Goal: Task Accomplishment & Management: Use online tool/utility

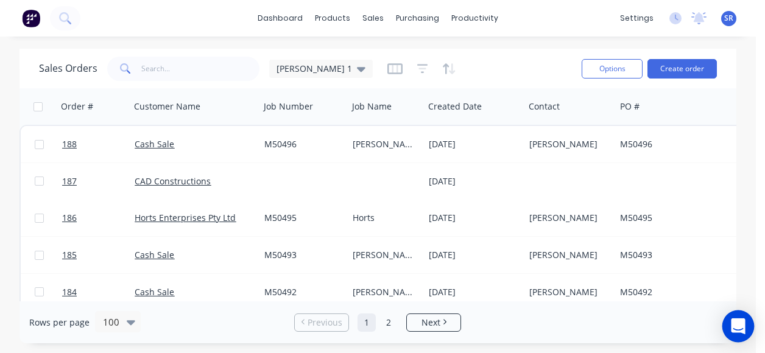
click at [733, 332] on icon "Open Intercom Messenger" at bounding box center [738, 327] width 16 height 16
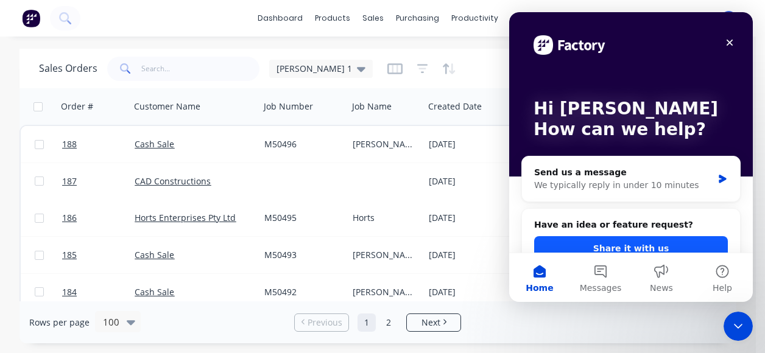
click at [676, 245] on button "Share it with us" at bounding box center [631, 248] width 194 height 24
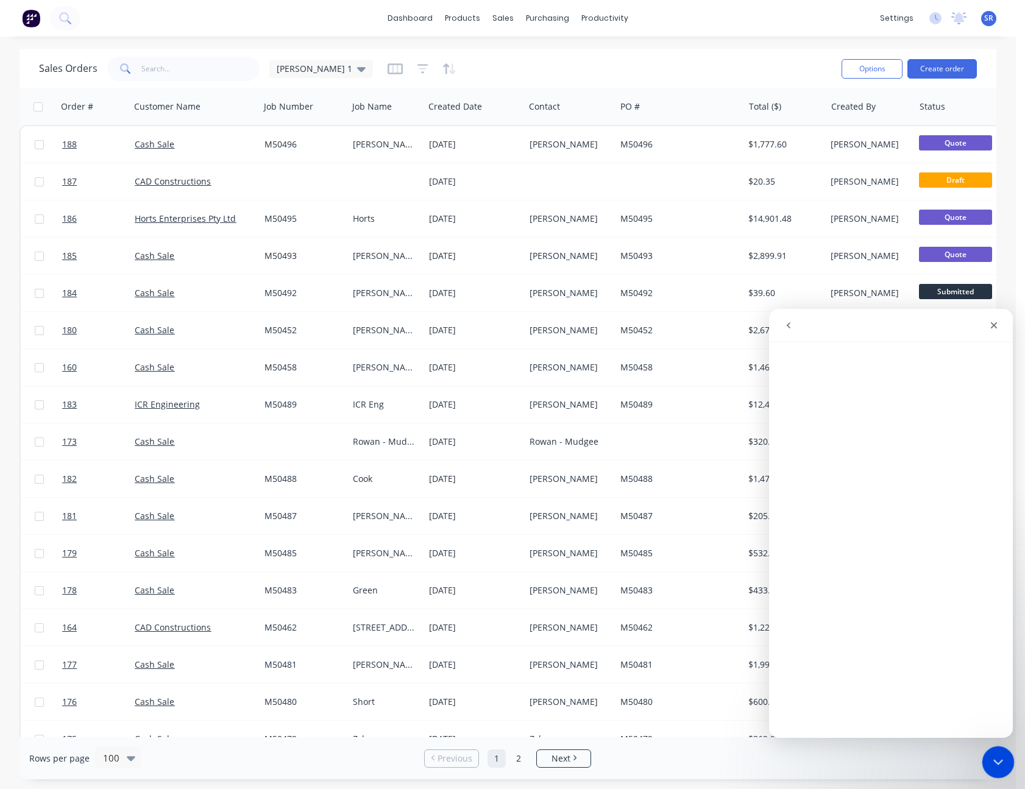
click at [764, 353] on icon "Close Intercom Messenger" at bounding box center [996, 760] width 15 height 15
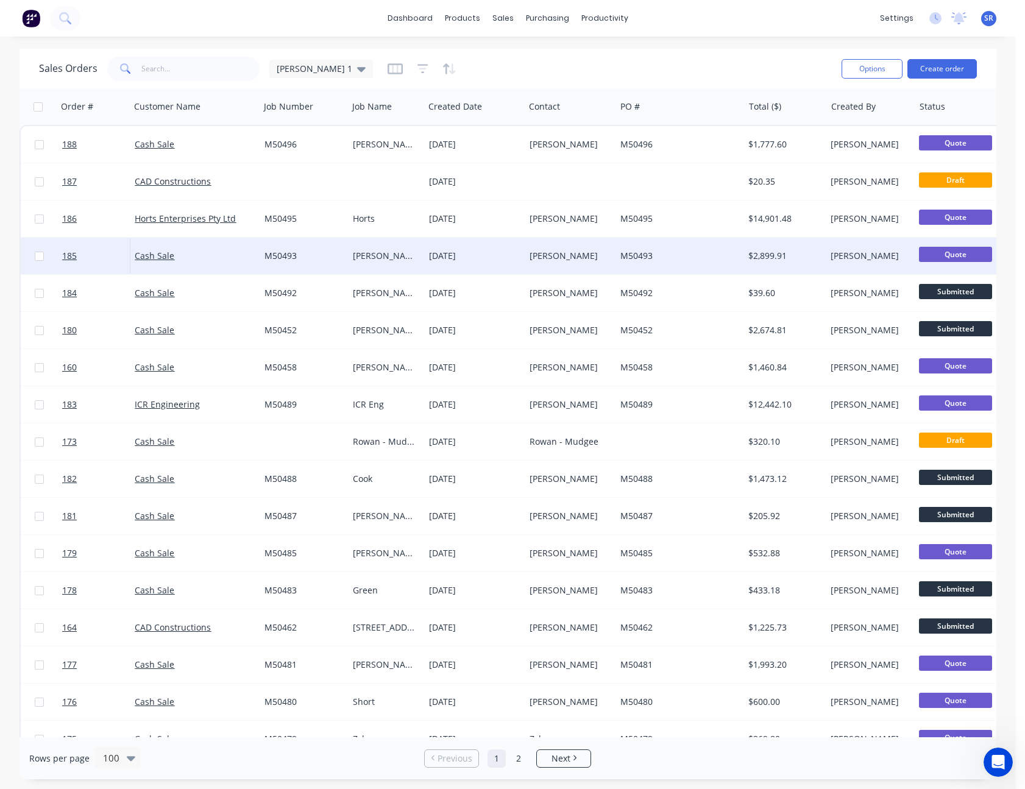
click at [478, 253] on div "[DATE]" at bounding box center [474, 256] width 91 height 12
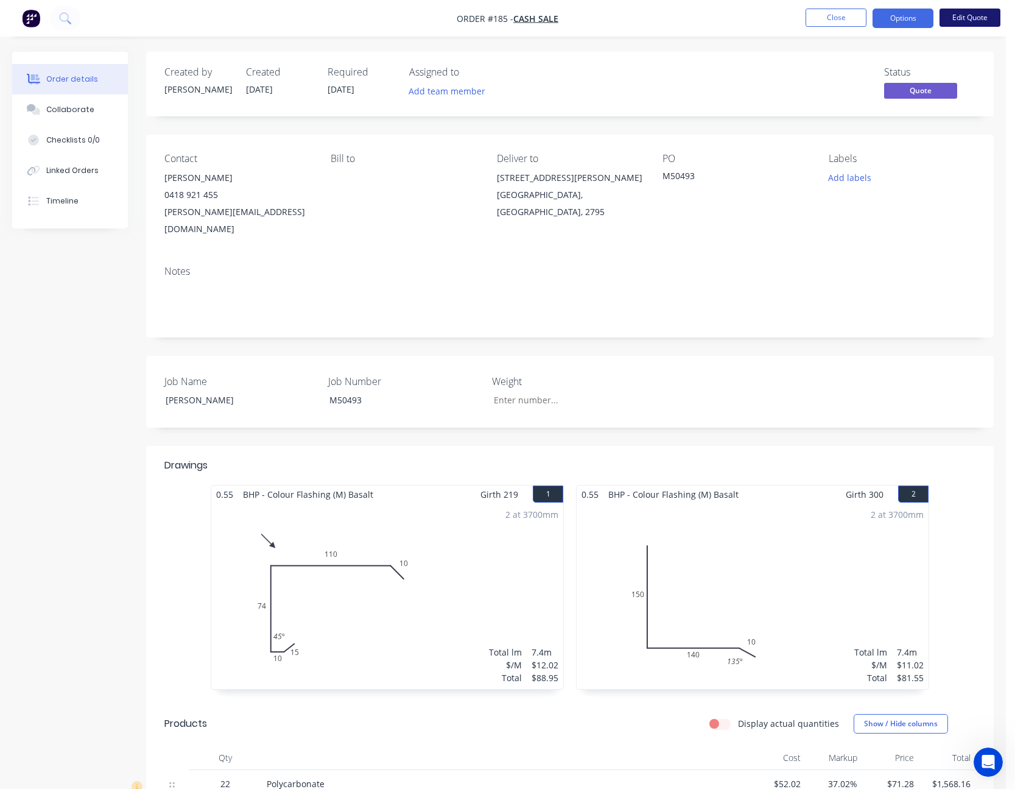
click at [764, 16] on button "Edit Quote" at bounding box center [970, 18] width 61 height 18
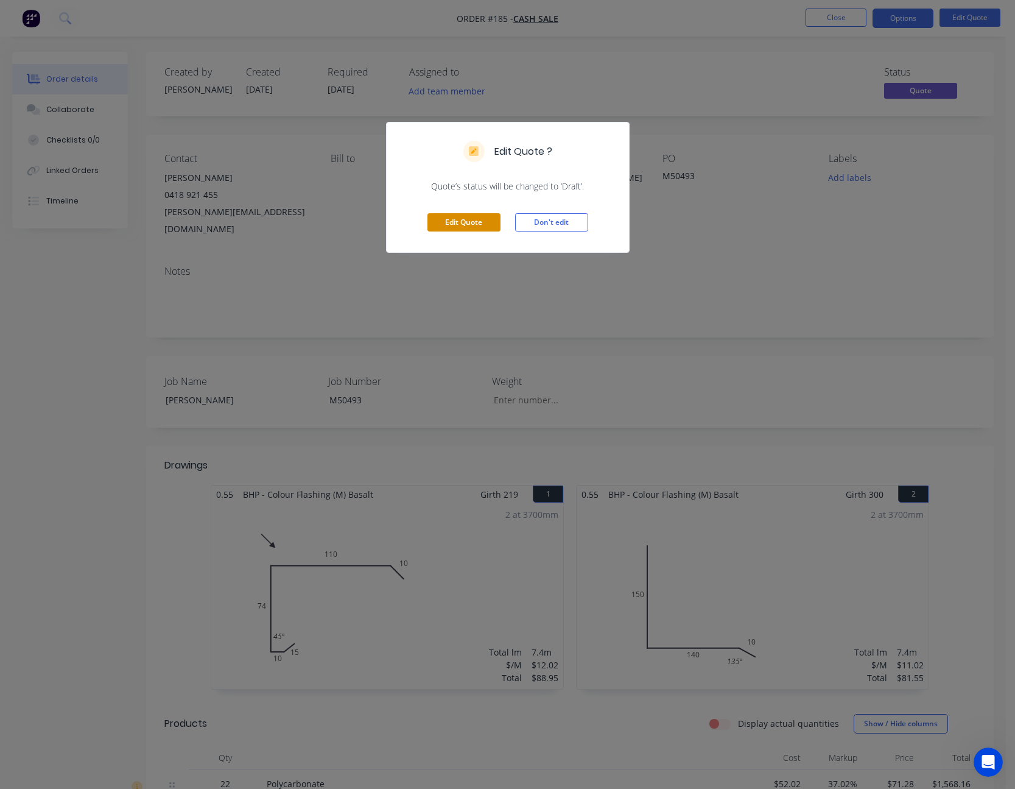
click at [461, 223] on button "Edit Quote" at bounding box center [464, 222] width 73 height 18
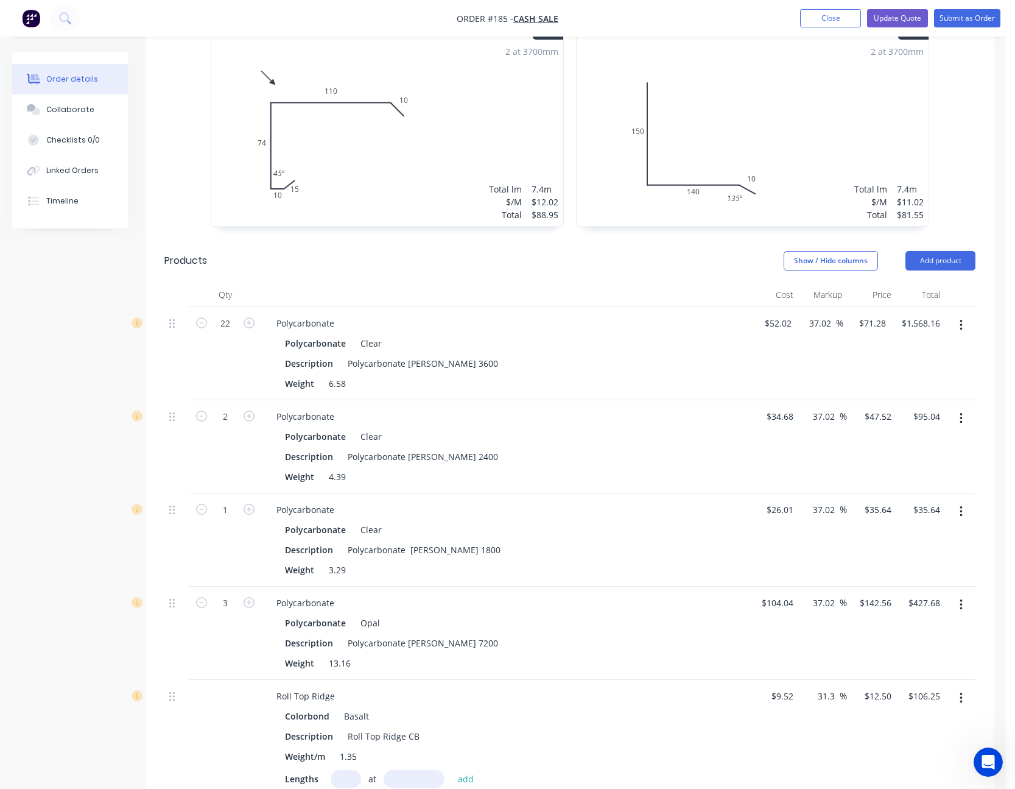
scroll to position [609, 0]
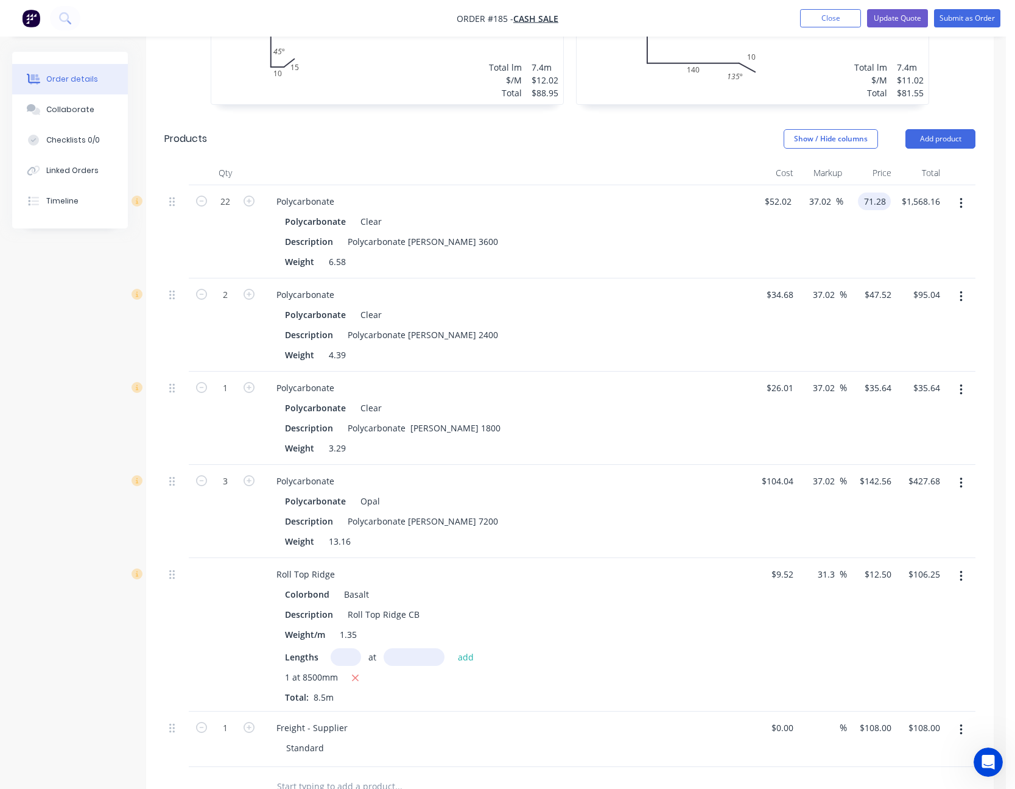
click at [764, 192] on input "71.28" at bounding box center [877, 201] width 28 height 18
type input "64.8"
type input "24.57"
type input "$64.80"
click at [764, 286] on input "$47.52" at bounding box center [880, 295] width 33 height 18
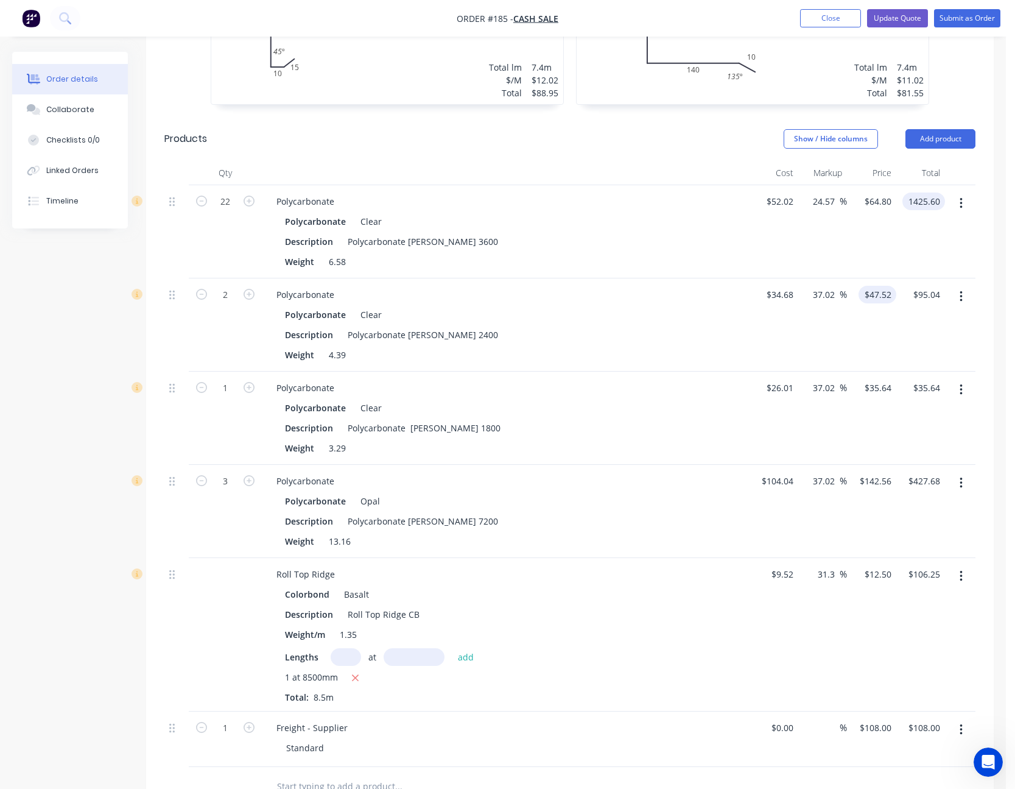
type input "$1,425.60"
type input "43.20"
type input "24.57"
type input "$43.20"
type input "$86.40"
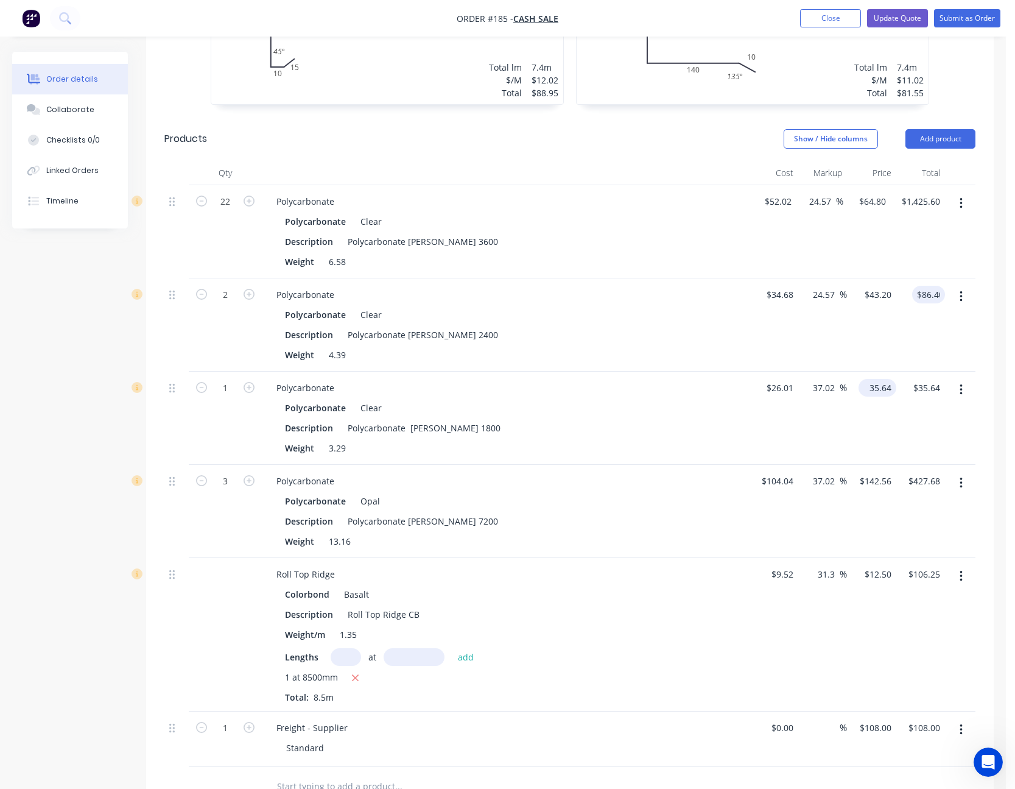
click at [764, 353] on input "35.64" at bounding box center [880, 388] width 33 height 18
type input "32.40"
type input "24.57"
type input "$32.40"
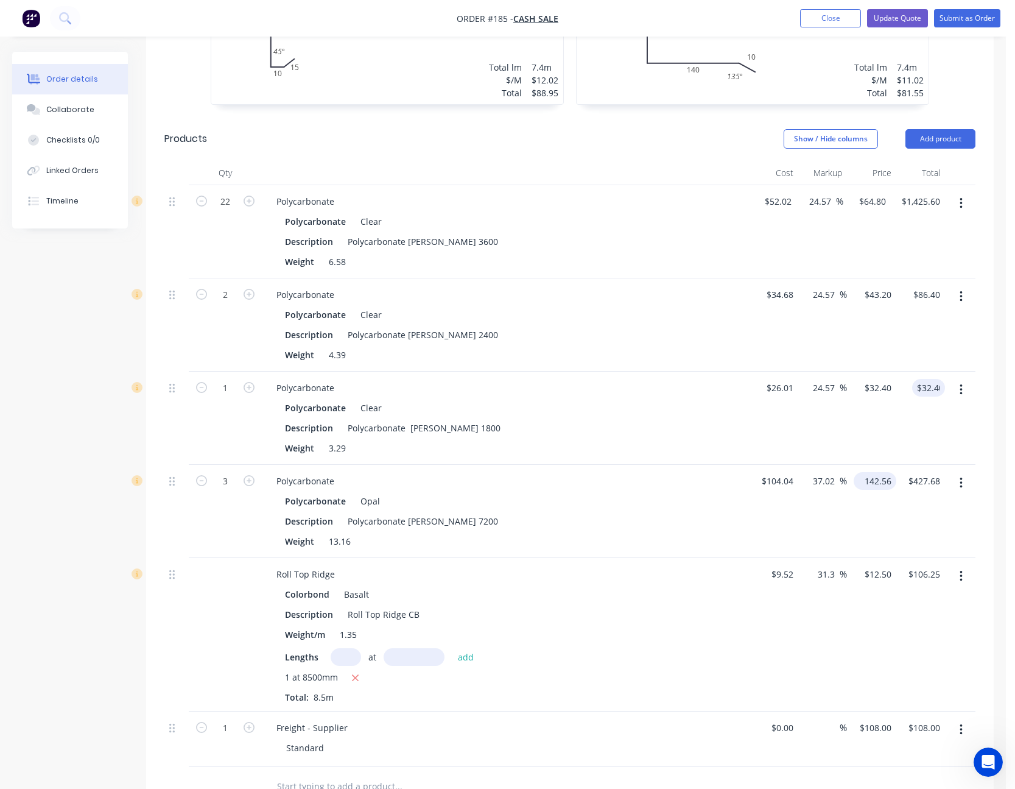
click at [764, 353] on input "142.56" at bounding box center [878, 481] width 38 height 18
type input "129.60"
type input "24.57"
type input "$129.60"
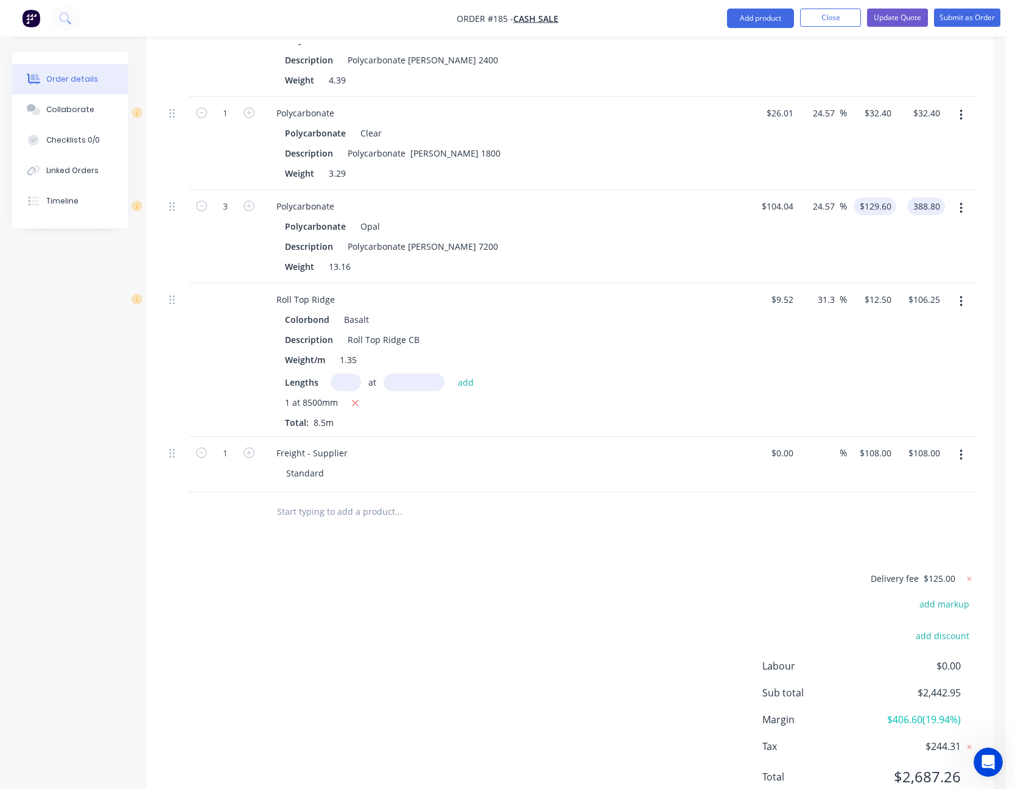
scroll to position [897, 0]
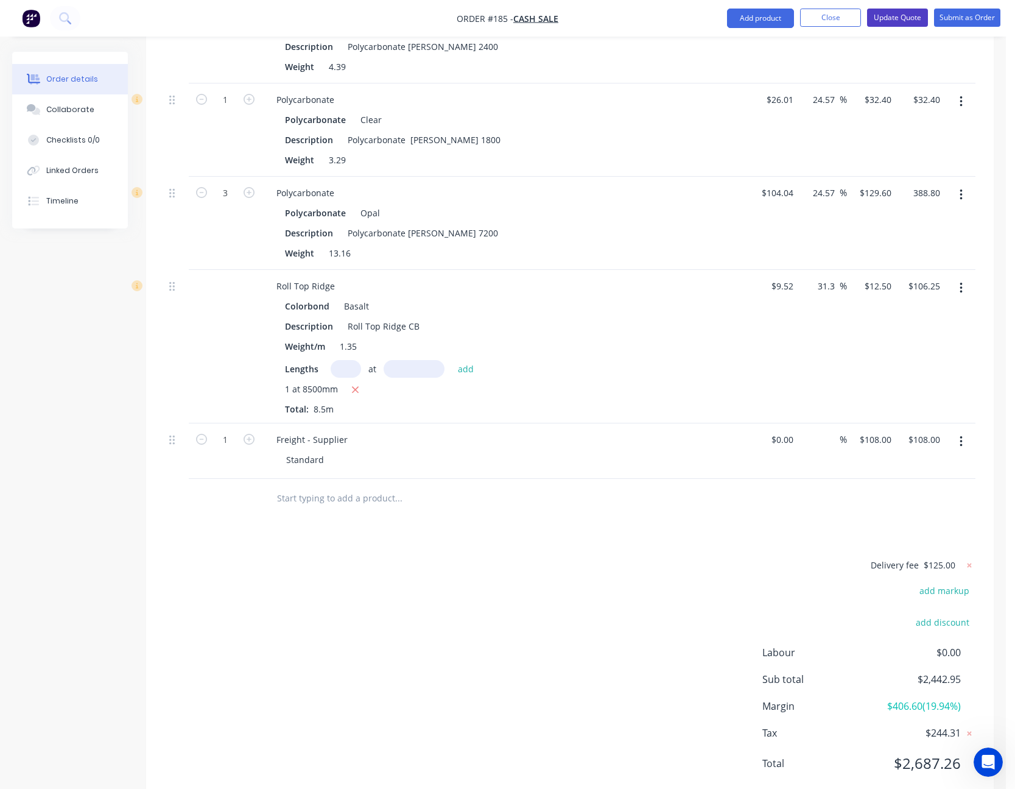
type input "$388.80"
click at [764, 18] on button "Update Quote" at bounding box center [897, 18] width 61 height 18
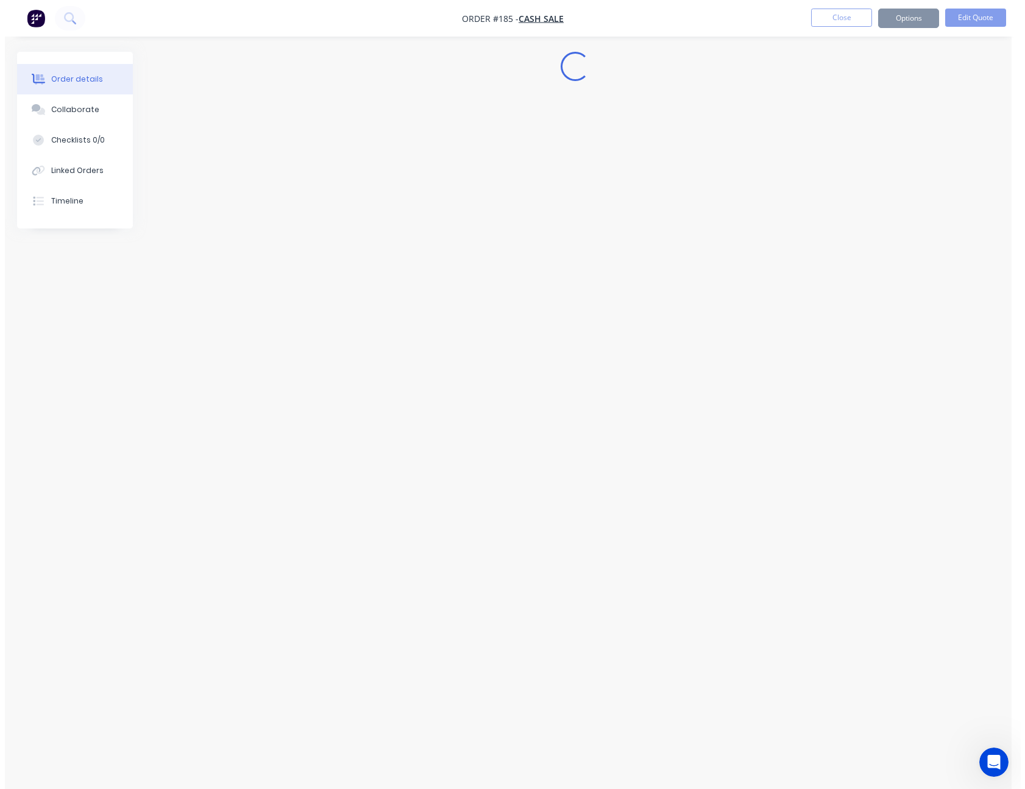
scroll to position [0, 0]
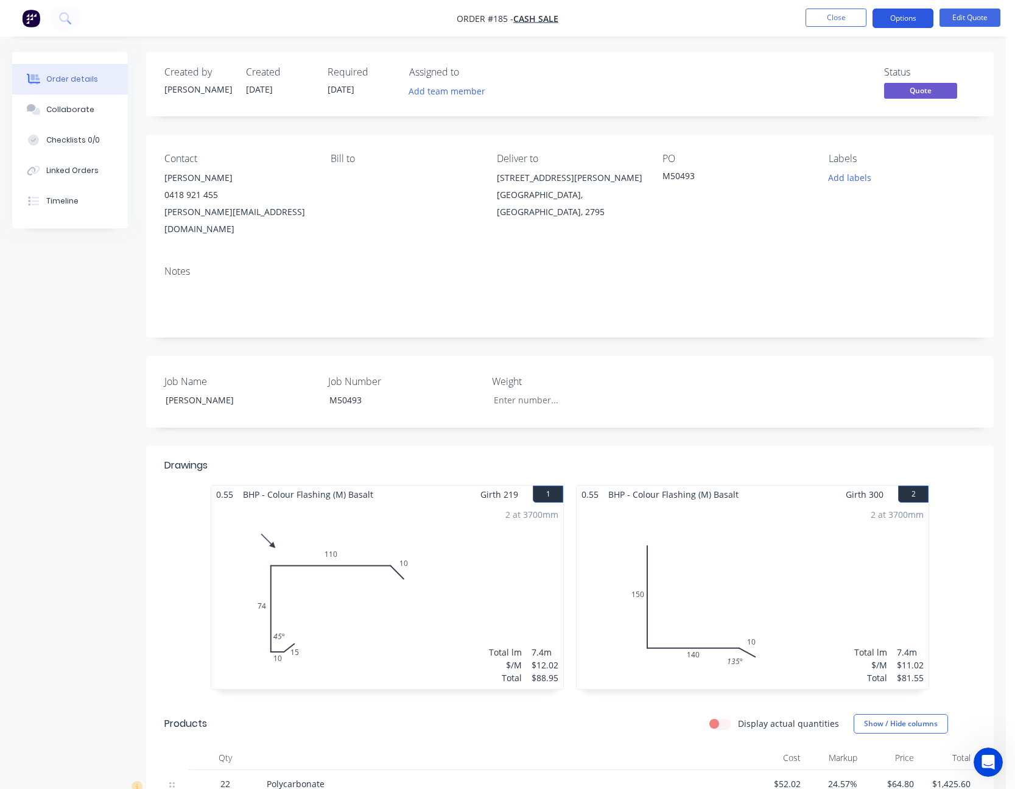
click at [764, 18] on button "Options" at bounding box center [903, 18] width 61 height 19
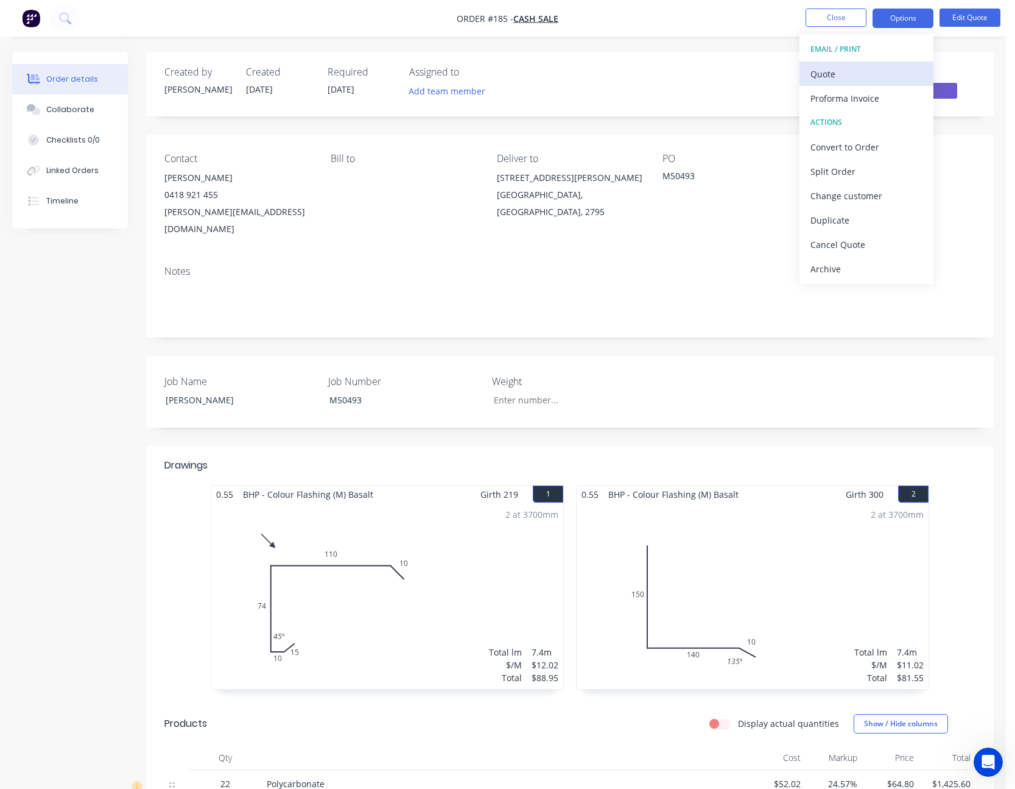
click at [764, 63] on button "Quote" at bounding box center [867, 74] width 134 height 24
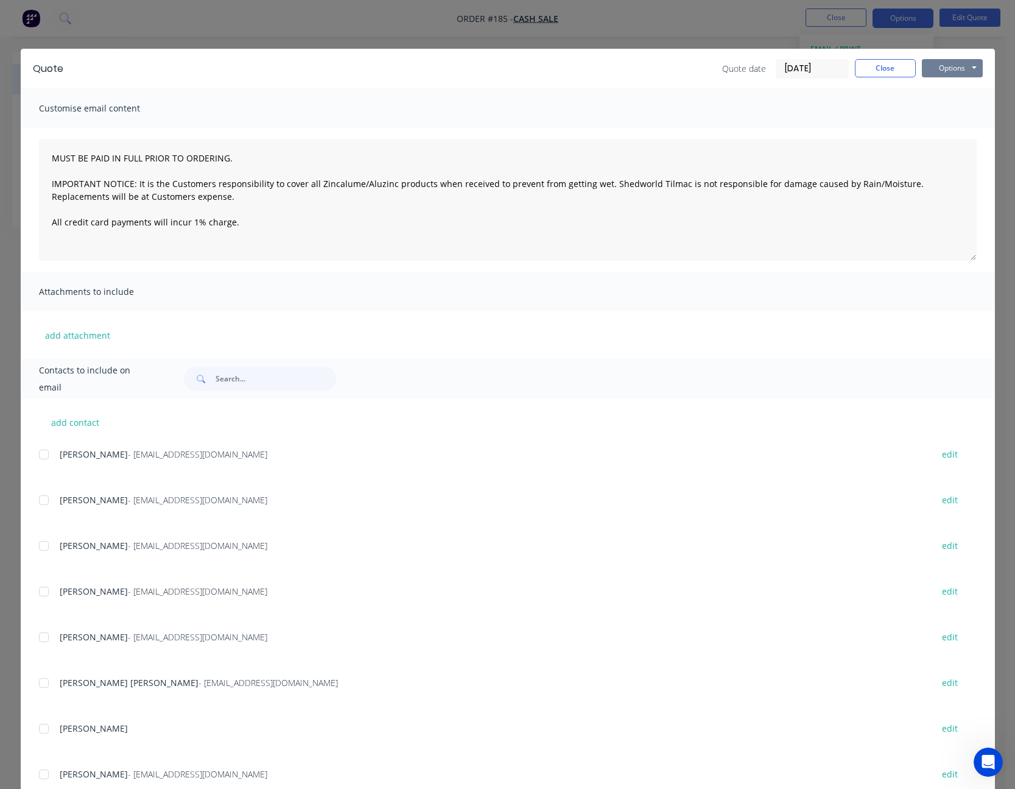
click at [764, 63] on button "Options" at bounding box center [952, 68] width 61 height 18
click at [764, 101] on button "Print" at bounding box center [961, 110] width 78 height 20
click at [764, 67] on button "Close" at bounding box center [885, 68] width 61 height 18
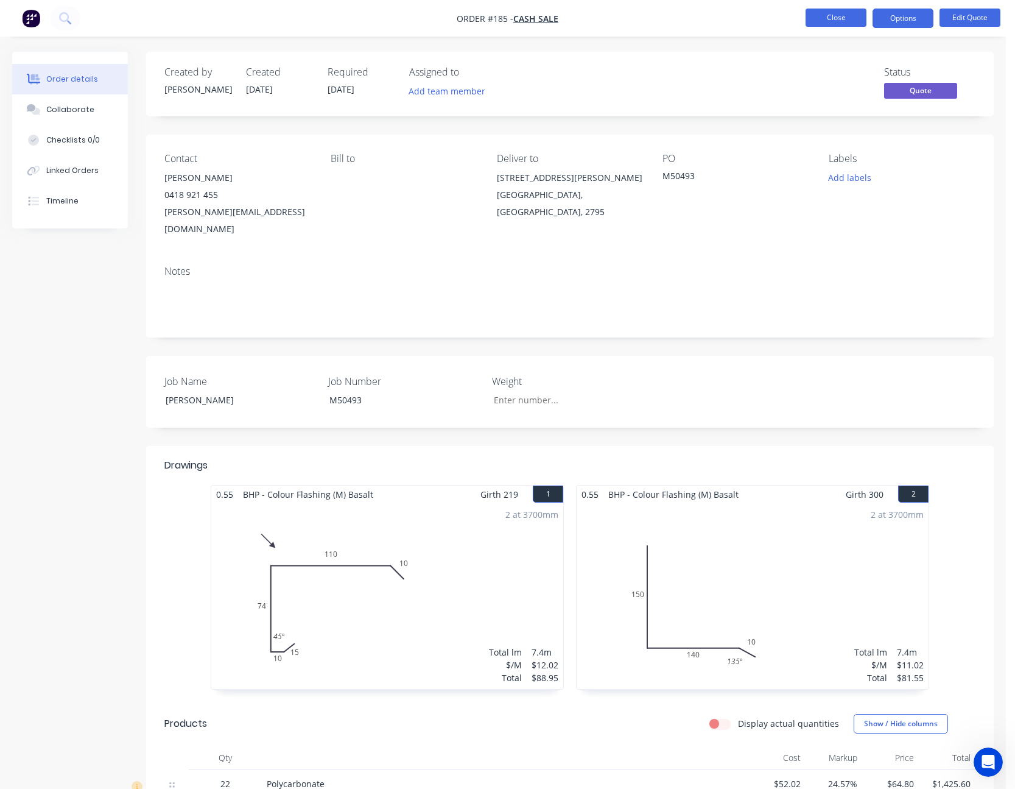
click at [764, 20] on button "Close" at bounding box center [836, 18] width 61 height 18
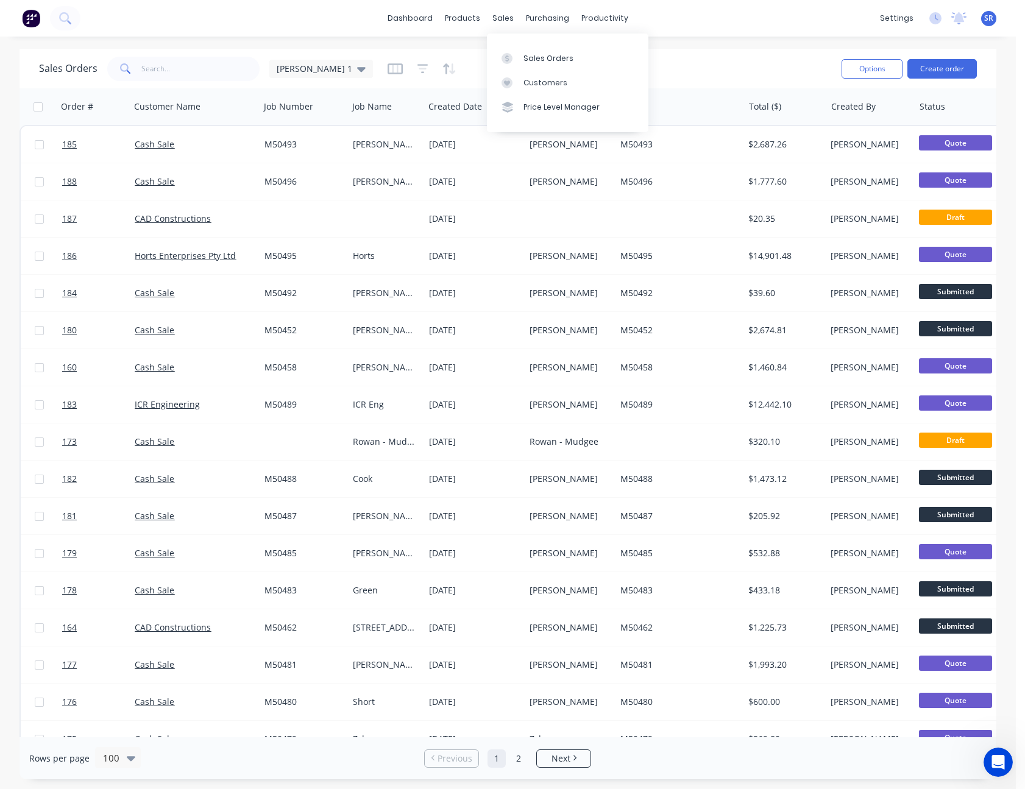
click at [461, 60] on div "Sales Orders [PERSON_NAME] 1" at bounding box center [435, 69] width 792 height 30
click at [764, 353] on icon "Open Intercom Messenger" at bounding box center [996, 760] width 20 height 20
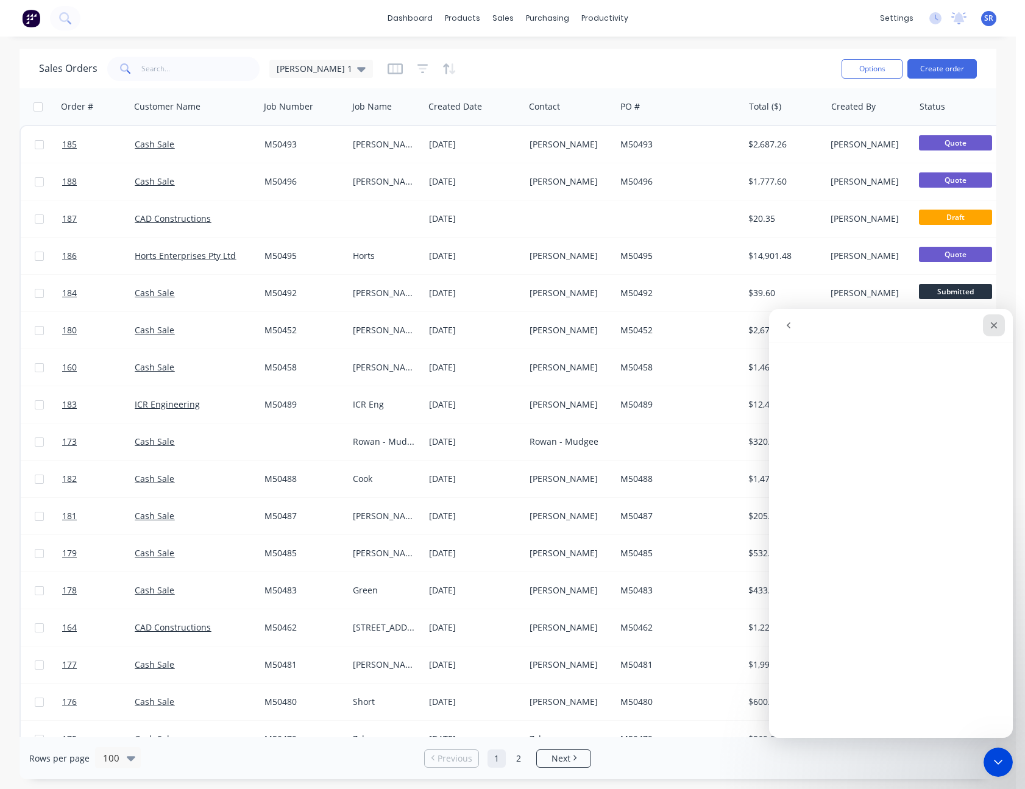
drag, startPoint x: 1749, startPoint y: 636, endPoint x: 991, endPoint y: 321, distance: 821.1
click at [764, 321] on icon "Close" at bounding box center [994, 325] width 10 height 10
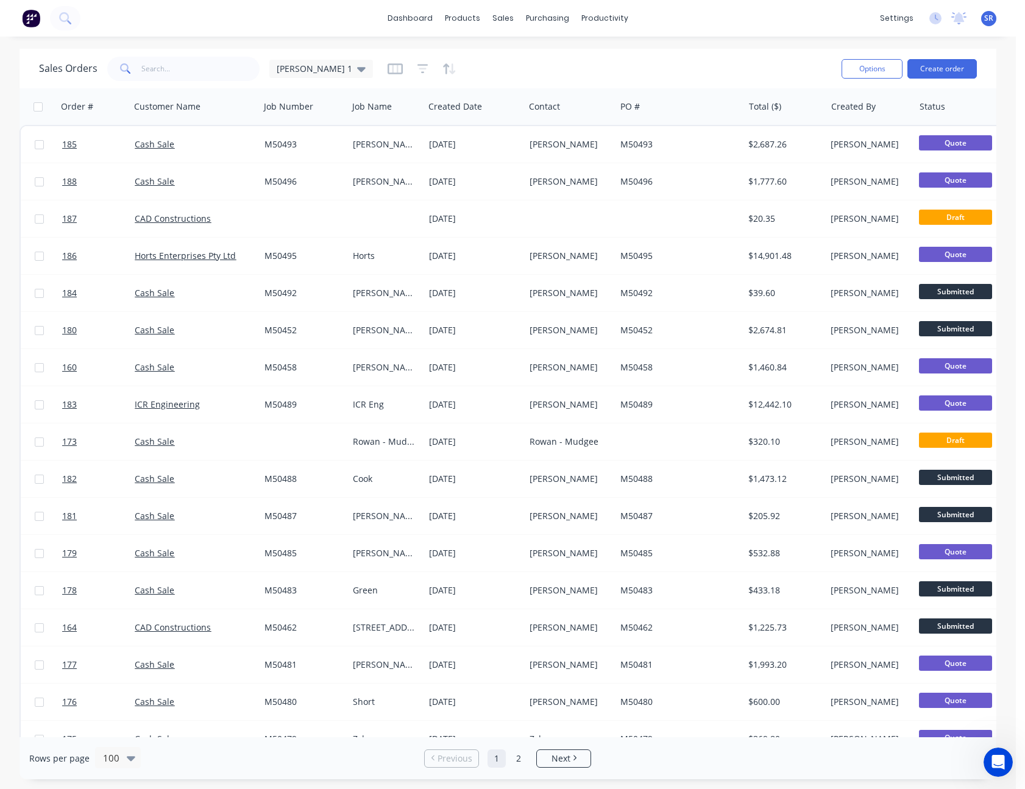
click at [764, 16] on span "SR" at bounding box center [988, 18] width 9 height 11
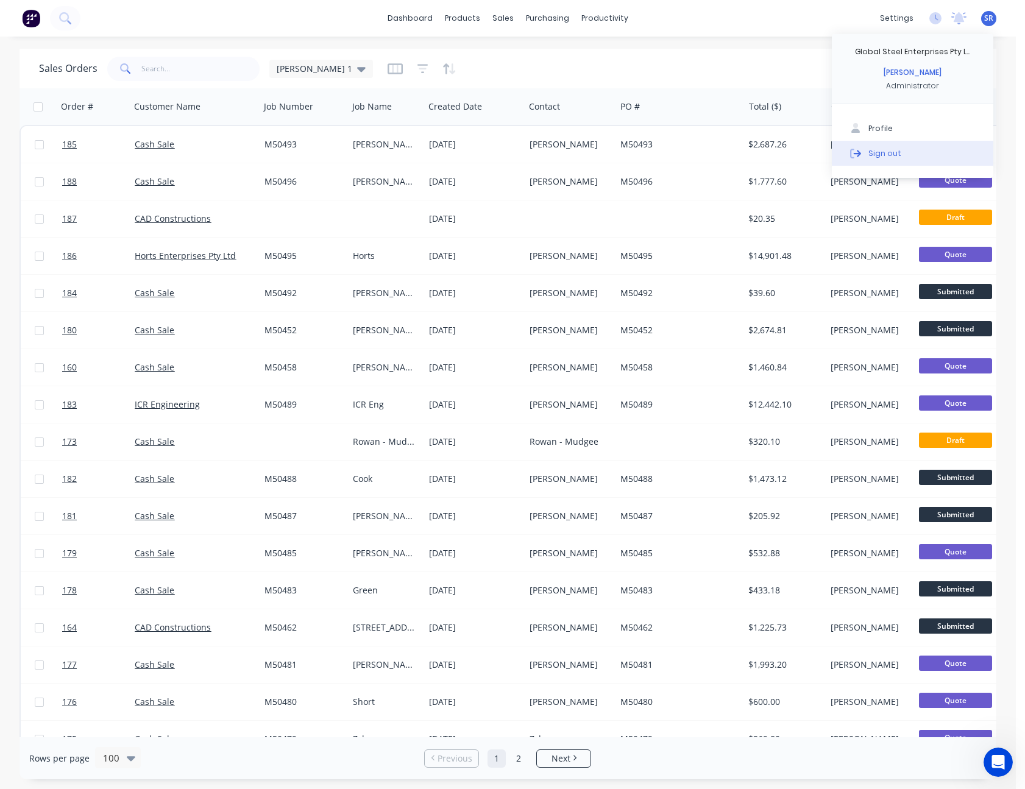
click at [764, 143] on button "Sign out" at bounding box center [911, 153] width 161 height 24
